Goal: Navigation & Orientation: Find specific page/section

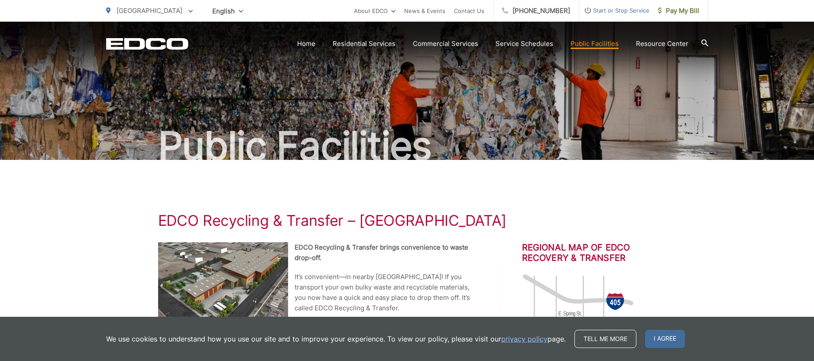
scroll to position [16, 0]
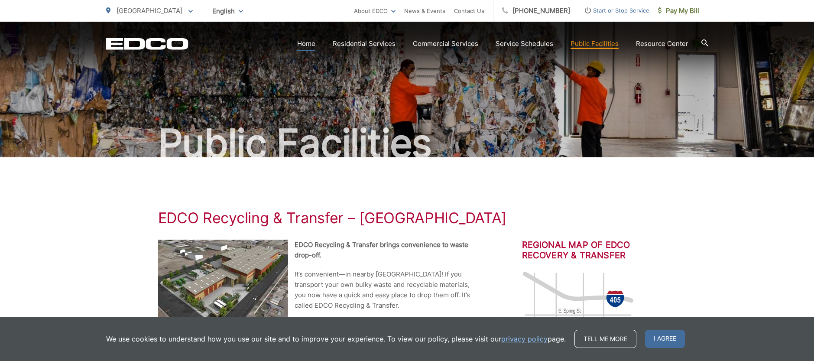
click at [304, 44] on link "Home" at bounding box center [306, 44] width 18 height 10
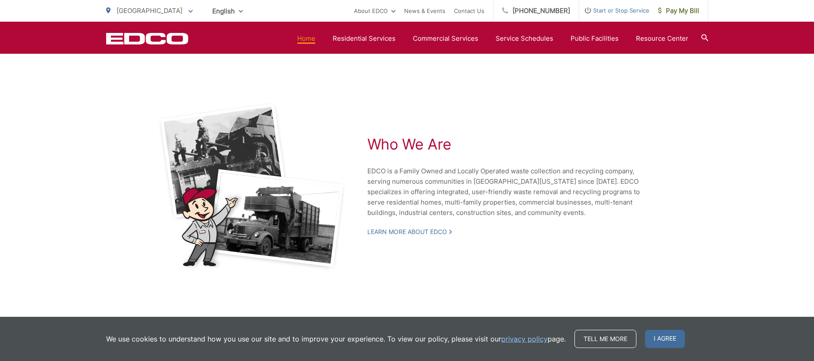
scroll to position [1886, 0]
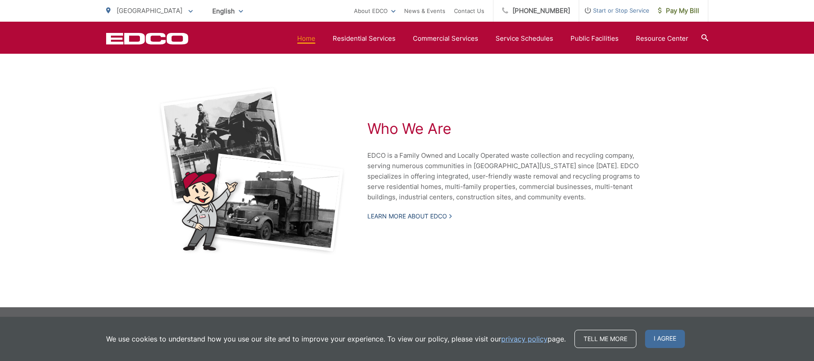
click at [444, 217] on link "Learn More About EDCO" at bounding box center [409, 216] width 84 height 8
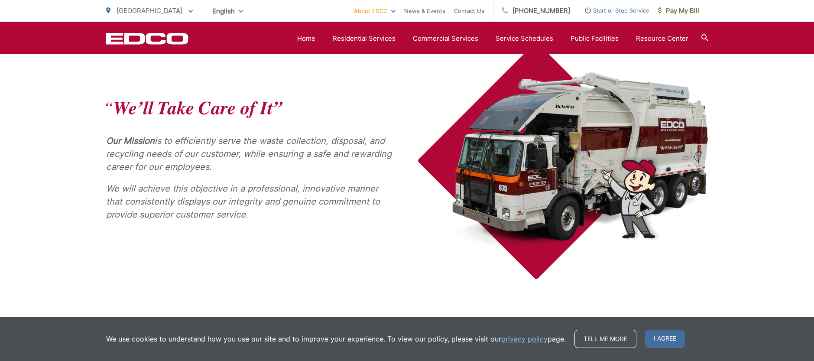
scroll to position [386, 0]
